Goal: Find specific page/section: Find specific page/section

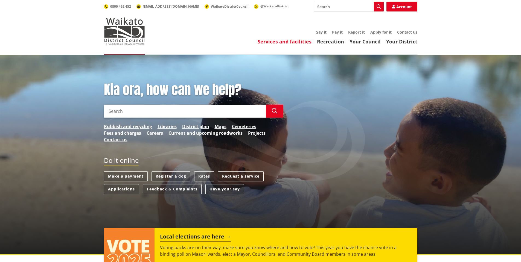
click at [281, 42] on link "Services and facilities" at bounding box center [285, 41] width 54 height 7
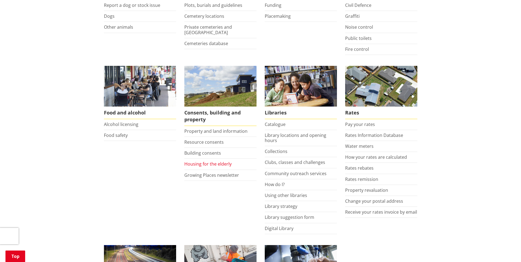
scroll to position [164, 0]
click at [224, 131] on link "Property and land information" at bounding box center [215, 131] width 63 height 6
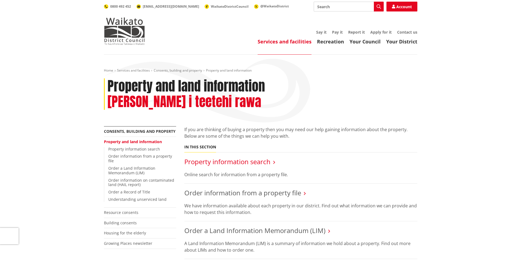
click at [227, 157] on link "Property information search" at bounding box center [227, 161] width 86 height 9
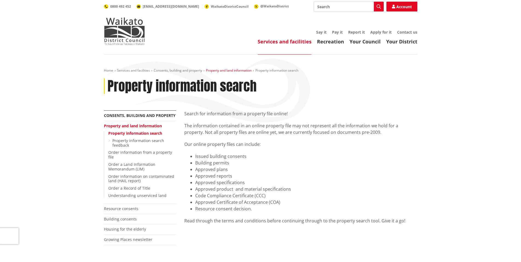
click at [240, 70] on link "Property and land information" at bounding box center [229, 70] width 46 height 5
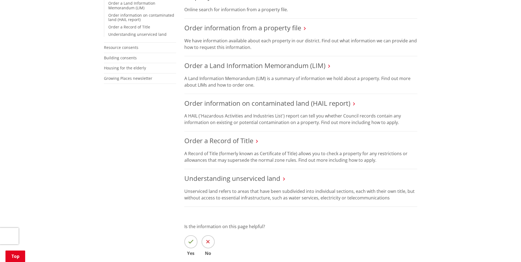
scroll to position [164, 0]
